Goal: Navigation & Orientation: Find specific page/section

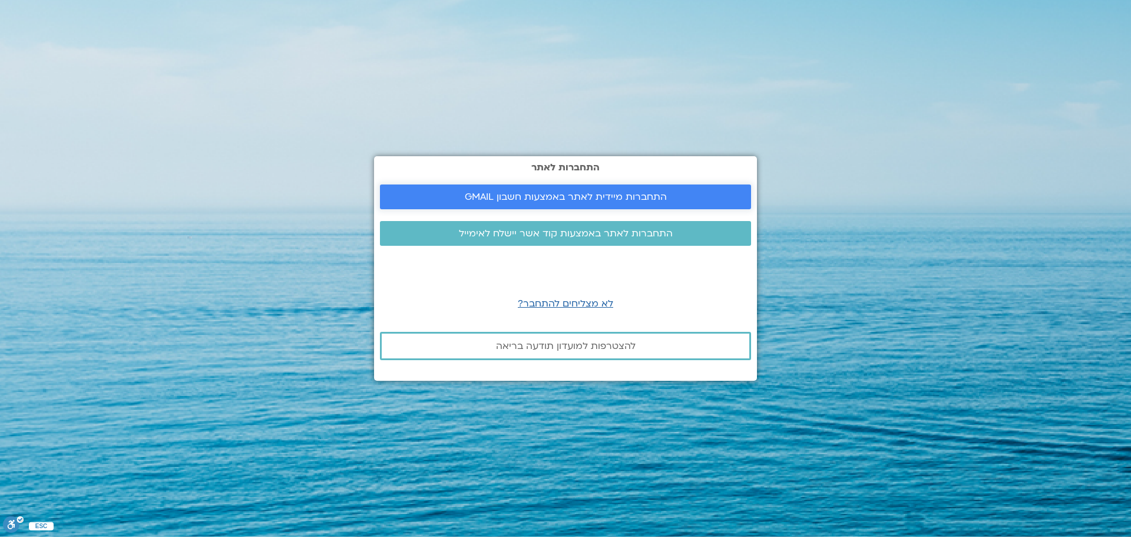
click at [560, 197] on span "התחברות מיידית לאתר באמצעות חשבון GMAIL" at bounding box center [566, 196] width 202 height 11
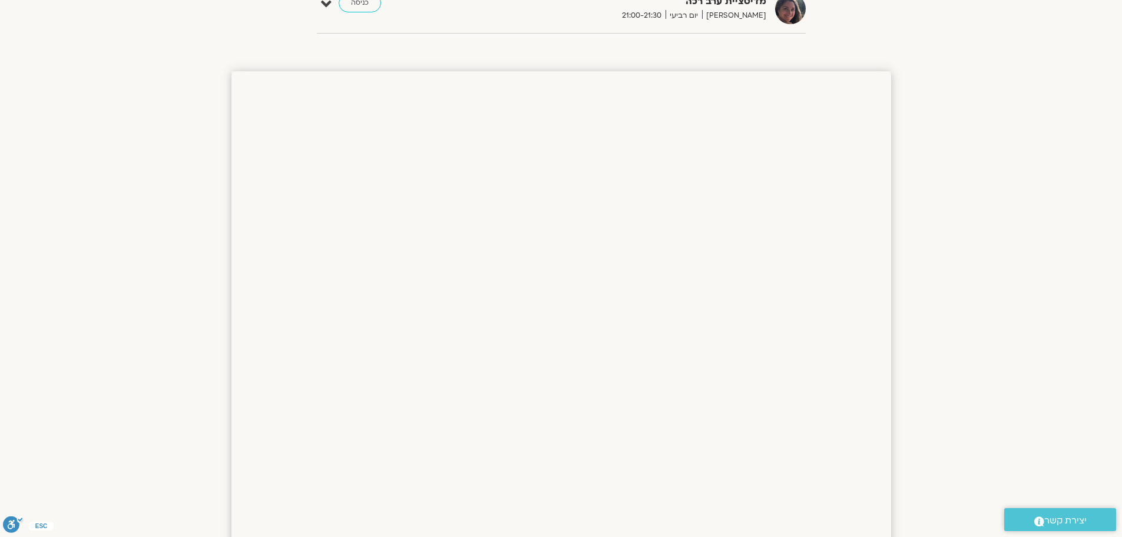
scroll to position [145, 0]
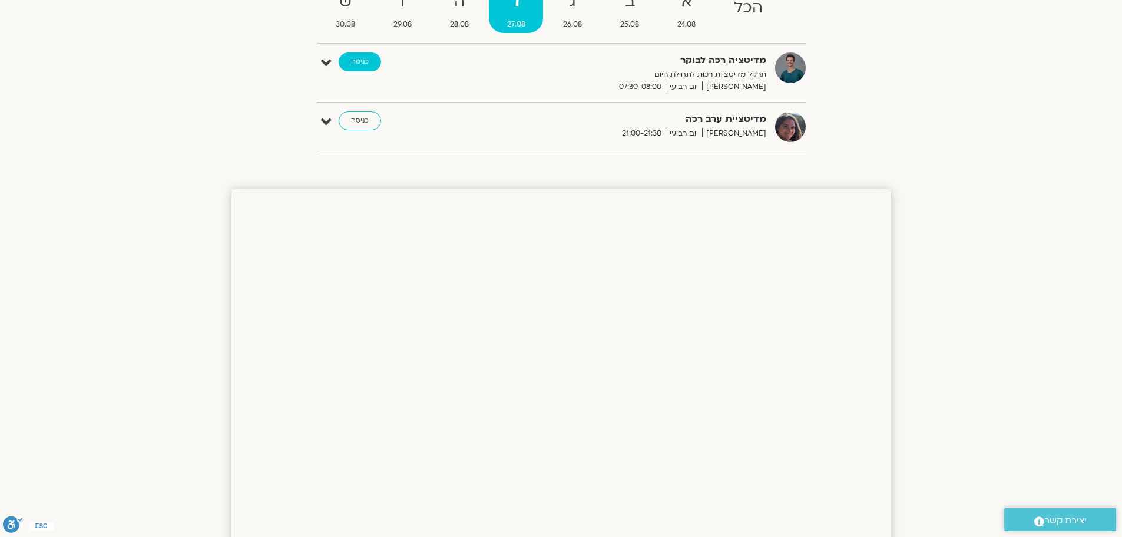
click at [357, 62] on link "כניסה" at bounding box center [360, 61] width 42 height 19
